Goal: Task Accomplishment & Management: Use online tool/utility

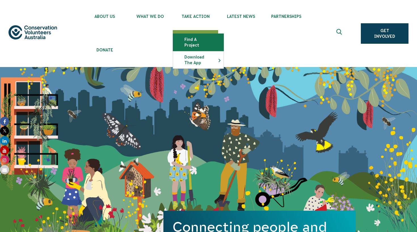
click at [199, 37] on link "Find a project" at bounding box center [198, 42] width 51 height 17
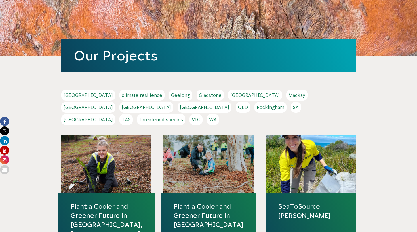
scroll to position [78, 0]
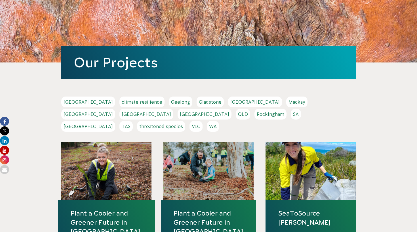
click at [250, 109] on link "QLD" at bounding box center [243, 114] width 14 height 11
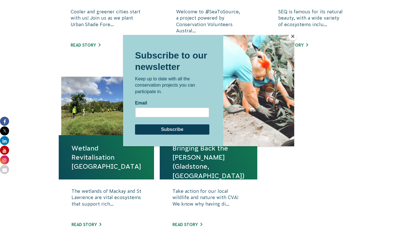
scroll to position [359, 0]
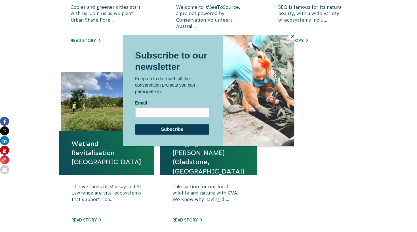
click at [292, 37] on button "Close" at bounding box center [293, 36] width 9 height 9
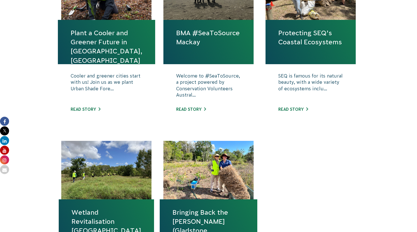
scroll to position [172, 0]
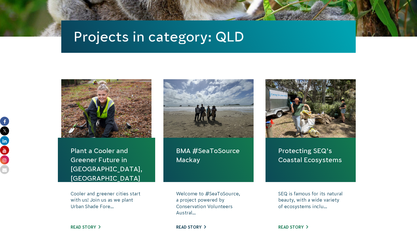
click at [193, 225] on link "Read story" at bounding box center [191, 227] width 30 height 5
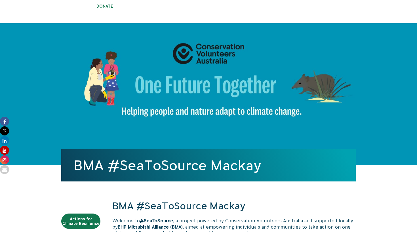
click at [70, 129] on div "BMA #SeaToSource Mackay" at bounding box center [208, 94] width 295 height 142
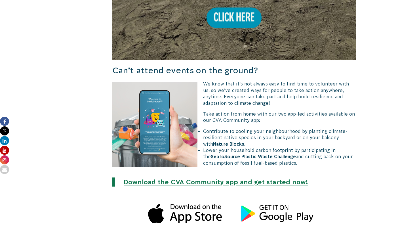
scroll to position [733, 0]
